Goal: Navigation & Orientation: Find specific page/section

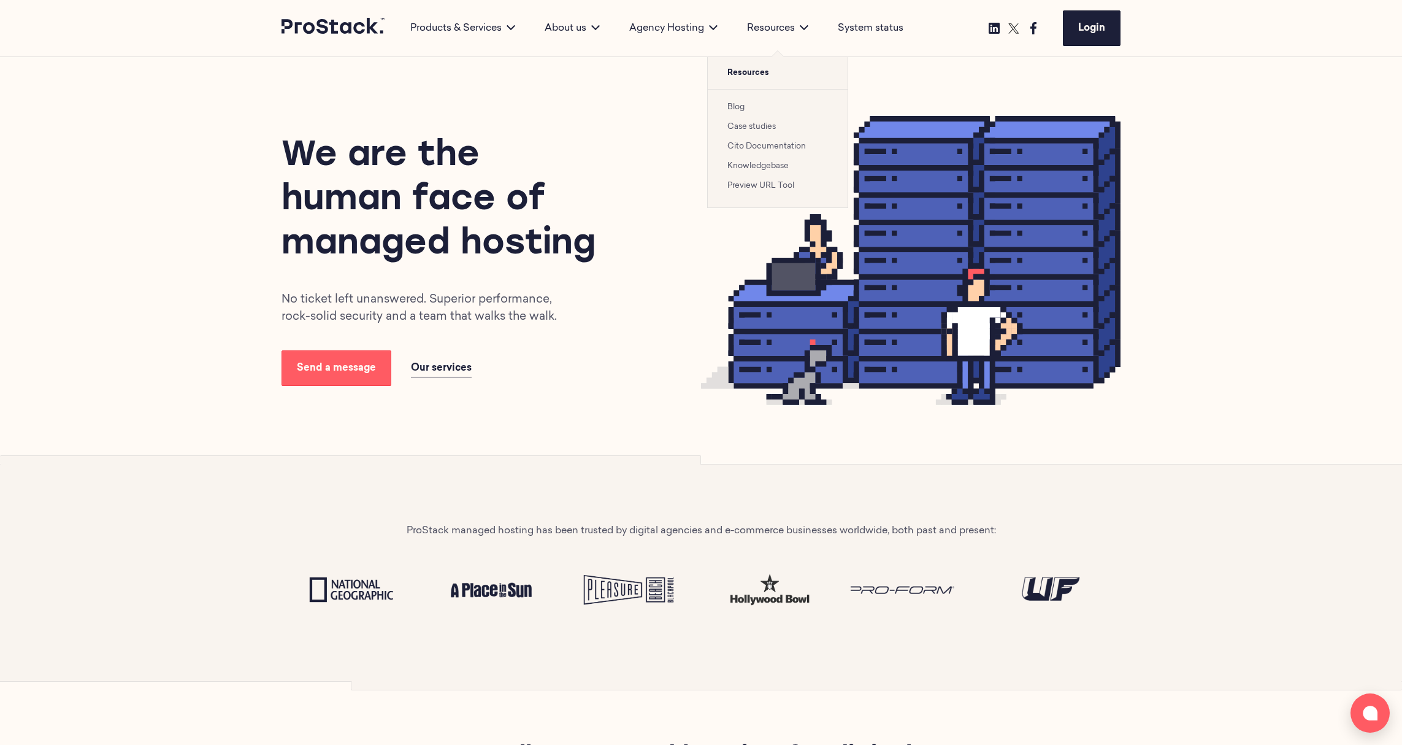
click at [735, 112] on li "Blog" at bounding box center [777, 106] width 101 height 15
click at [736, 110] on link "Blog" at bounding box center [735, 107] width 17 height 8
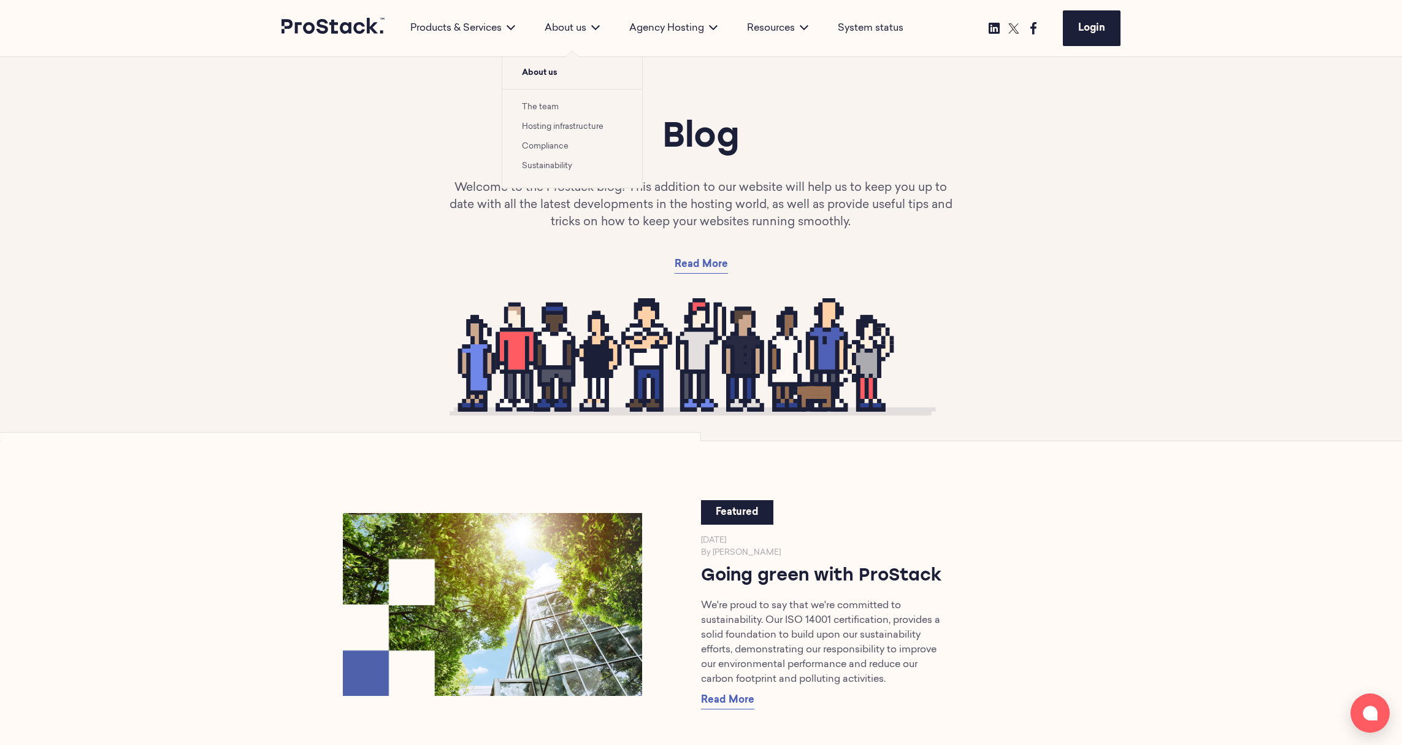
click at [541, 106] on link "The team" at bounding box center [540, 107] width 37 height 8
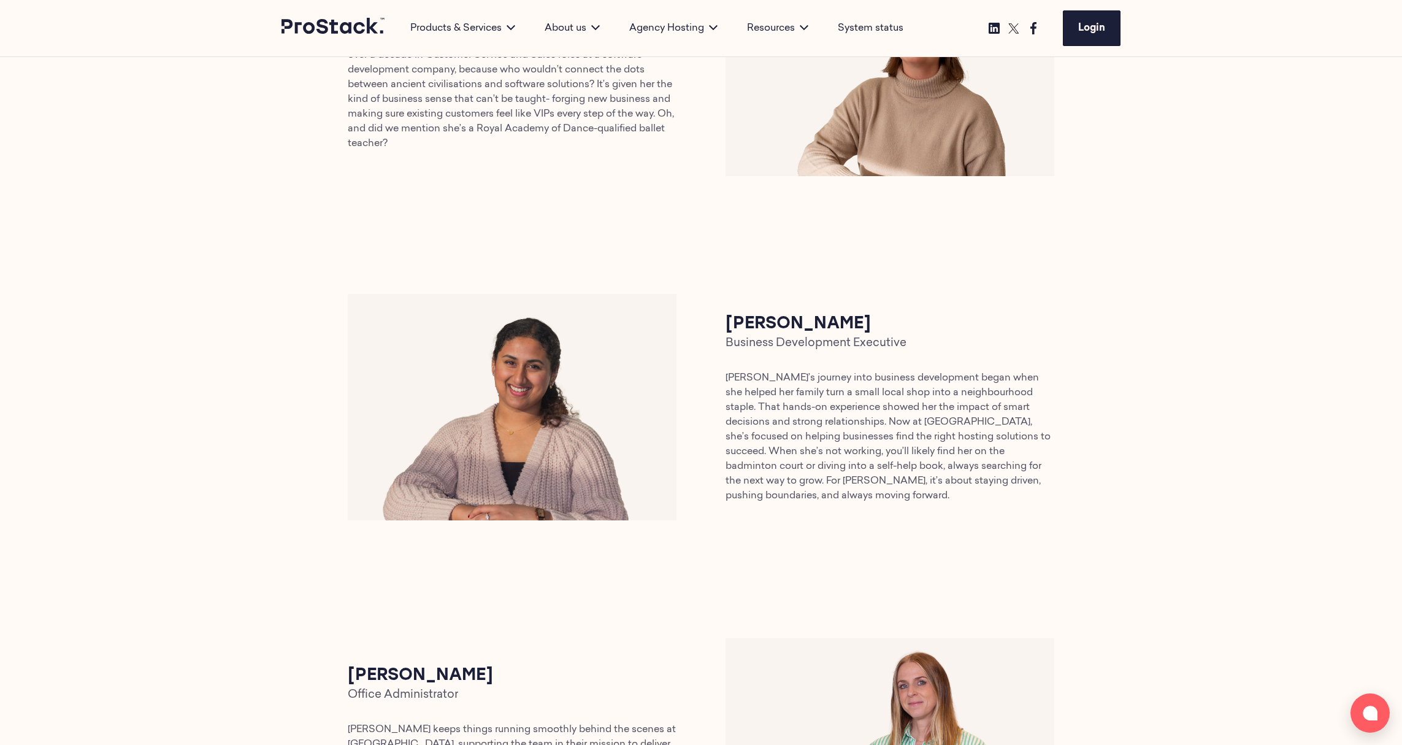
scroll to position [2843, 0]
